Goal: Find specific page/section: Find specific page/section

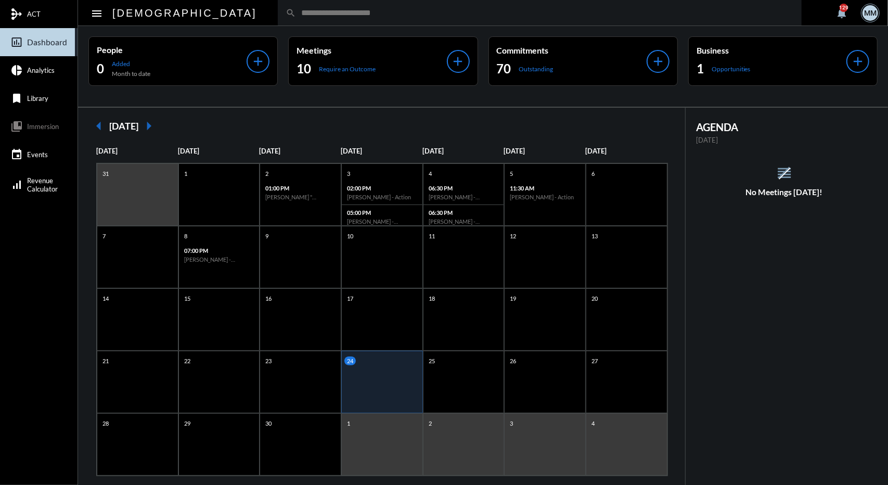
click at [355, 20] on div "search" at bounding box center [540, 13] width 524 height 26
click at [336, 14] on input "text" at bounding box center [545, 12] width 498 height 9
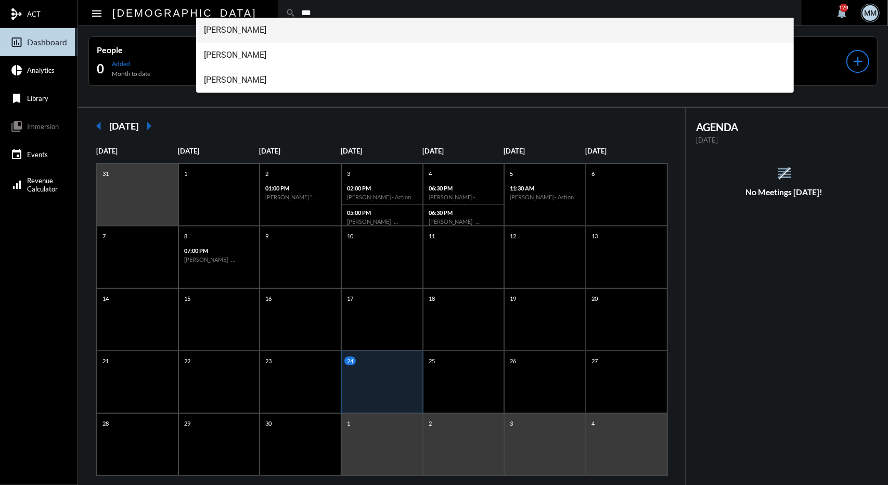
type input "***"
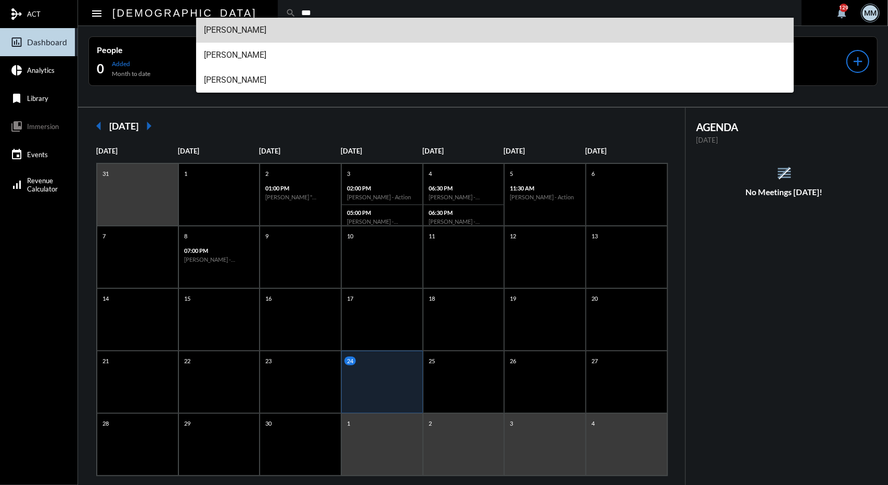
click at [236, 33] on span "[PERSON_NAME]" at bounding box center [496, 30] width 582 height 25
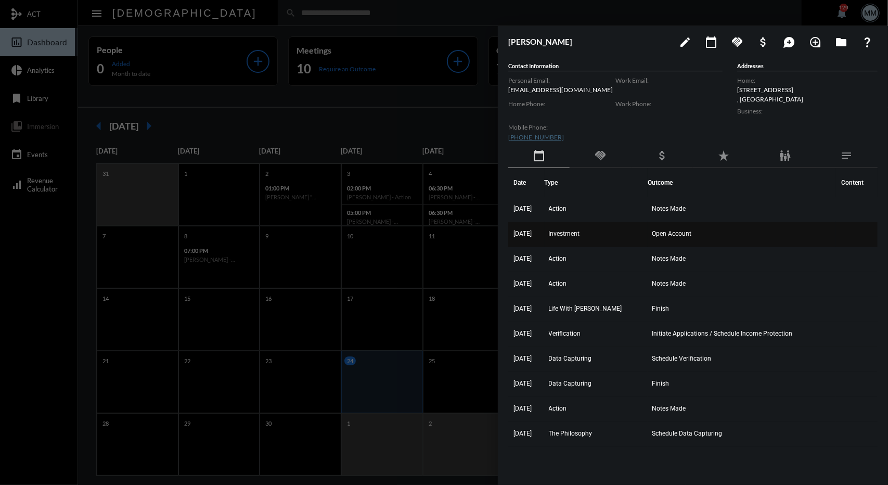
click at [544, 229] on td "3/26/25" at bounding box center [526, 234] width 36 height 25
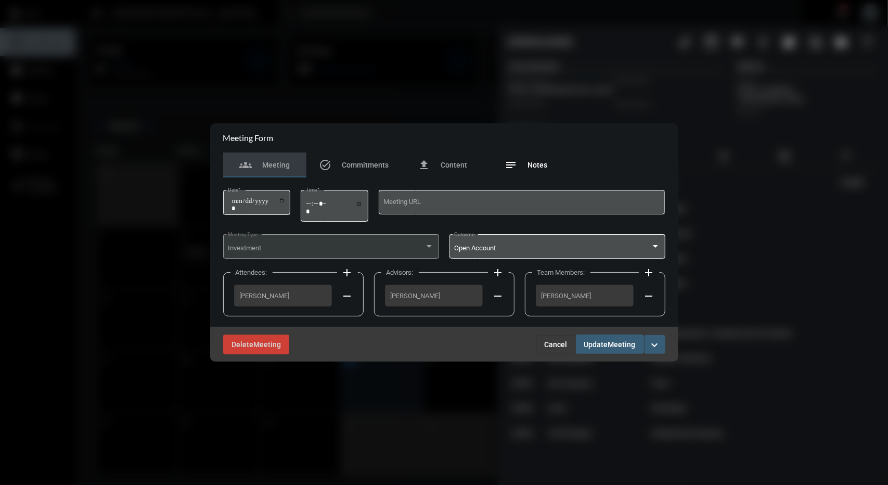
click at [510, 155] on div "notes Notes" at bounding box center [526, 164] width 83 height 25
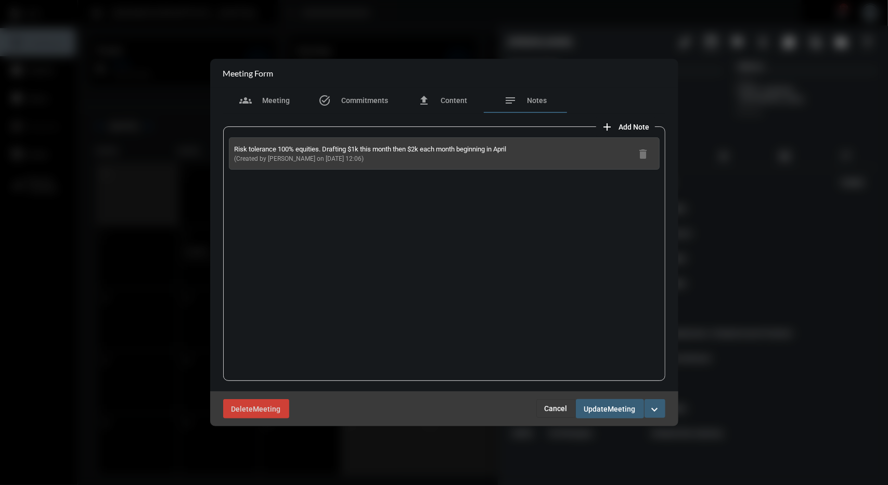
click at [561, 410] on span "Cancel" at bounding box center [556, 408] width 23 height 8
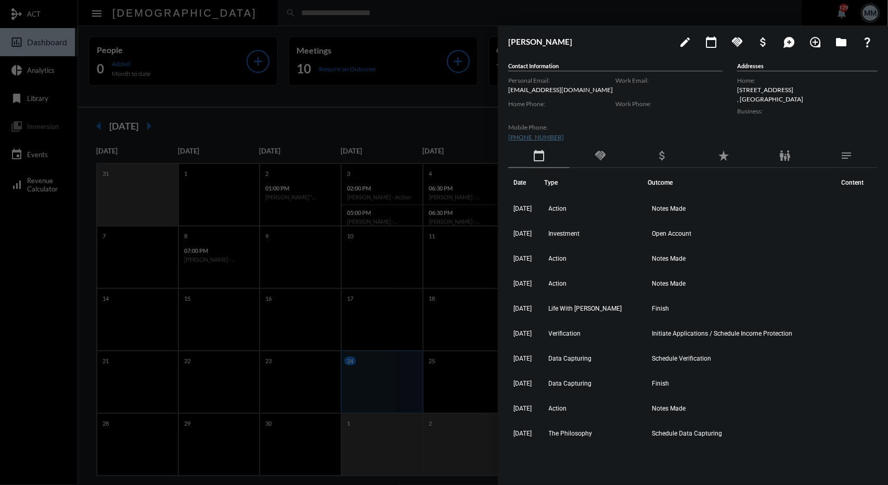
click at [395, 125] on div at bounding box center [444, 242] width 888 height 485
